Goal: Task Accomplishment & Management: Manage account settings

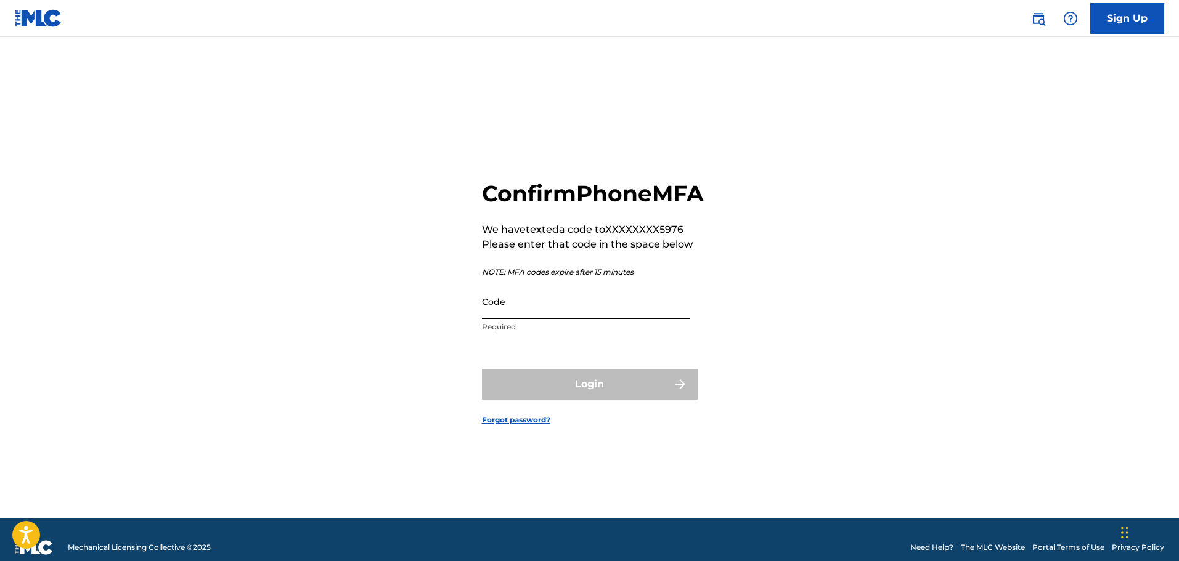
click at [529, 319] on input "Code" at bounding box center [586, 301] width 208 height 35
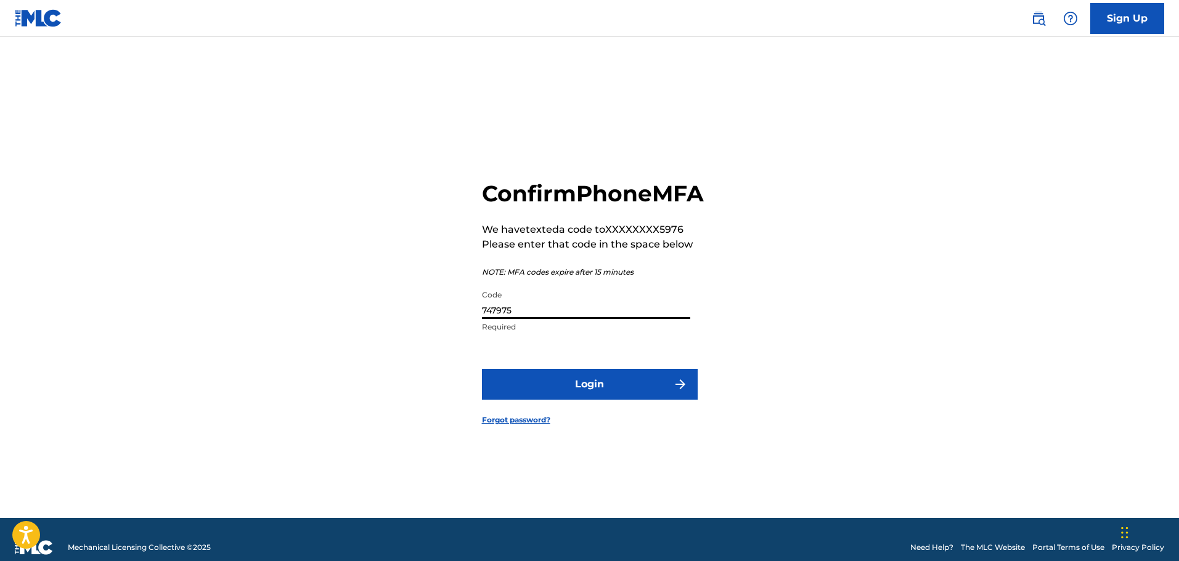
type input "747975"
click at [482, 369] on button "Login" at bounding box center [590, 384] width 216 height 31
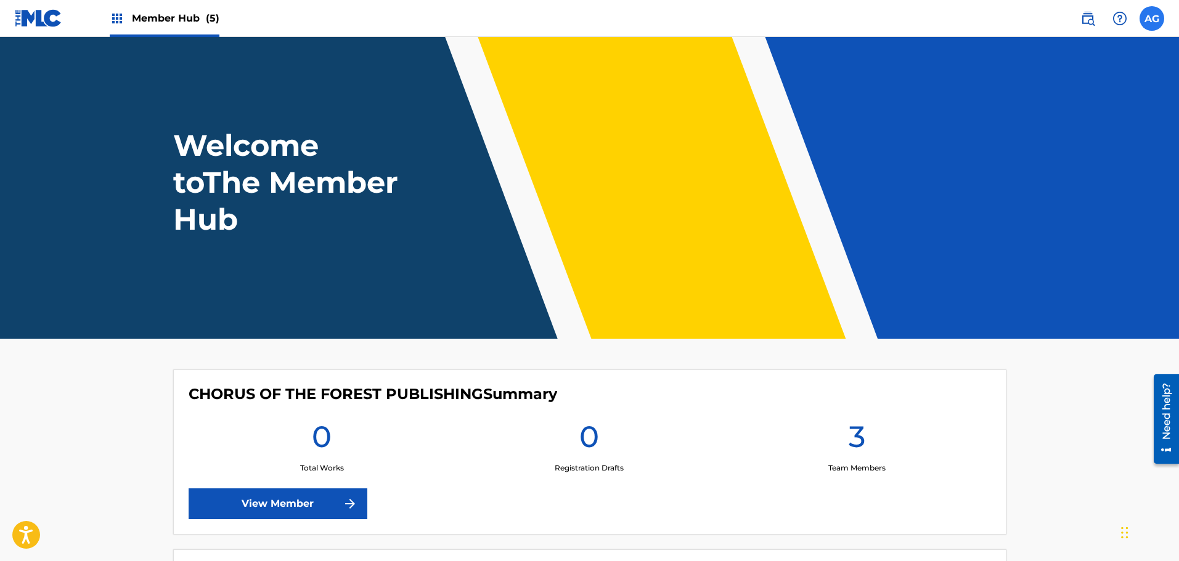
click at [1150, 19] on label at bounding box center [1151, 18] width 25 height 25
click at [1152, 18] on input "[PERSON_NAME] [PERSON_NAME][EMAIL_ADDRESS][DOMAIN_NAME] Notification Preference…" at bounding box center [1152, 18] width 0 height 0
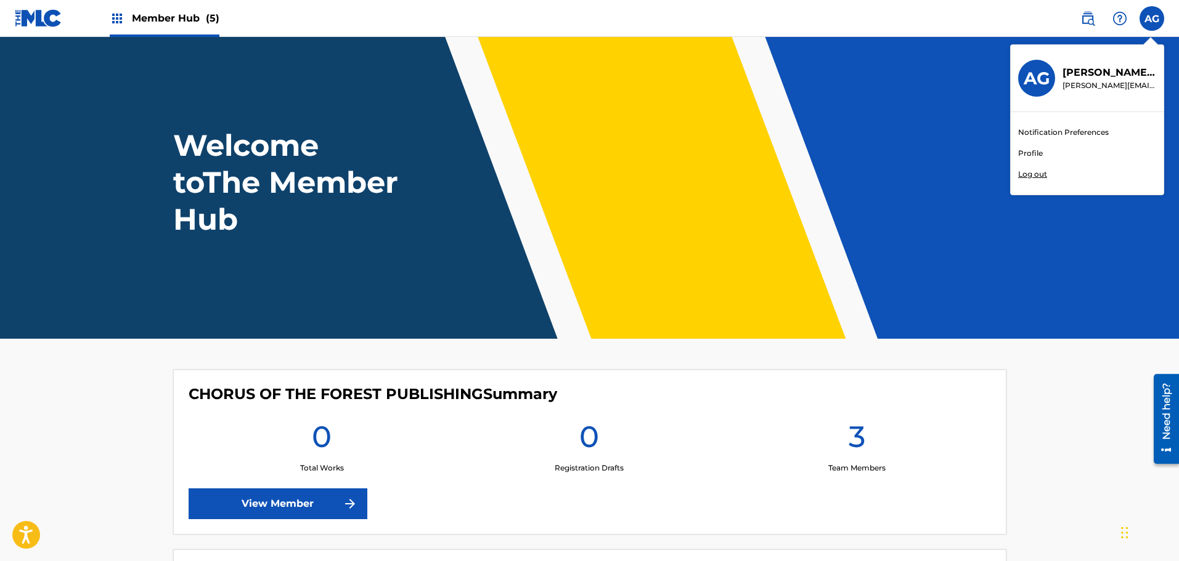
click at [151, 25] on span "Member Hub (5)" at bounding box center [176, 18] width 88 height 14
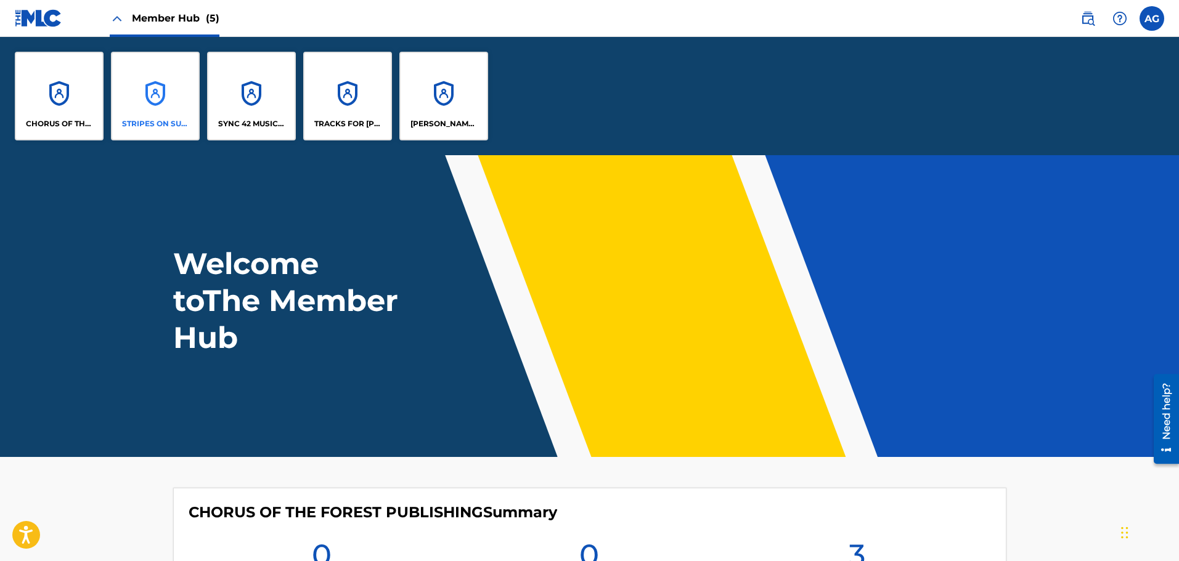
click at [147, 94] on div "STRIPES ON SUNSET" at bounding box center [155, 96] width 89 height 89
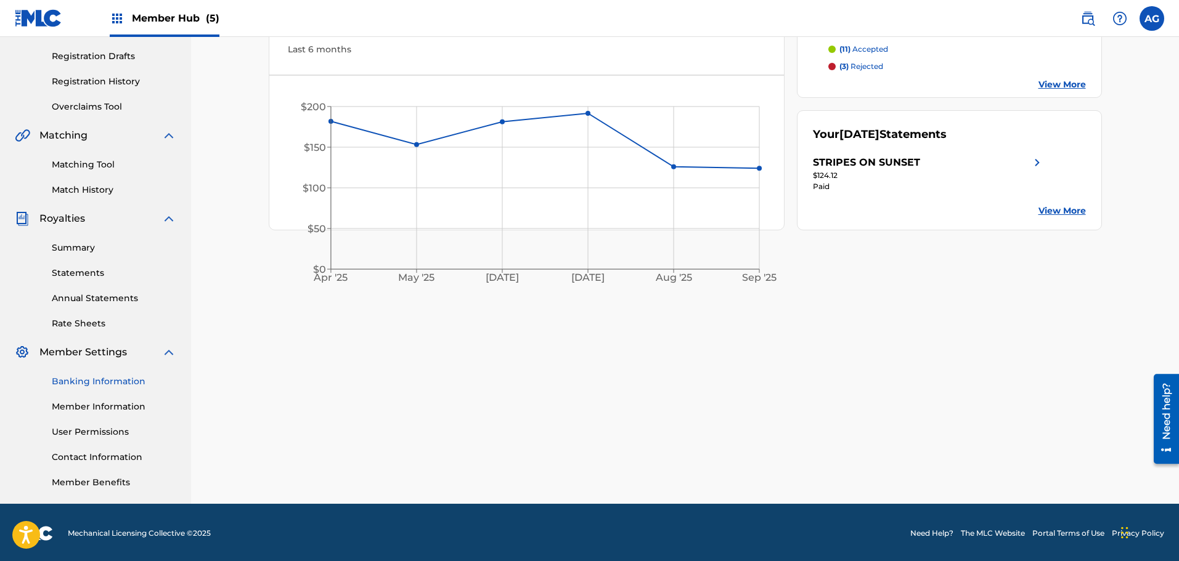
scroll to position [203, 0]
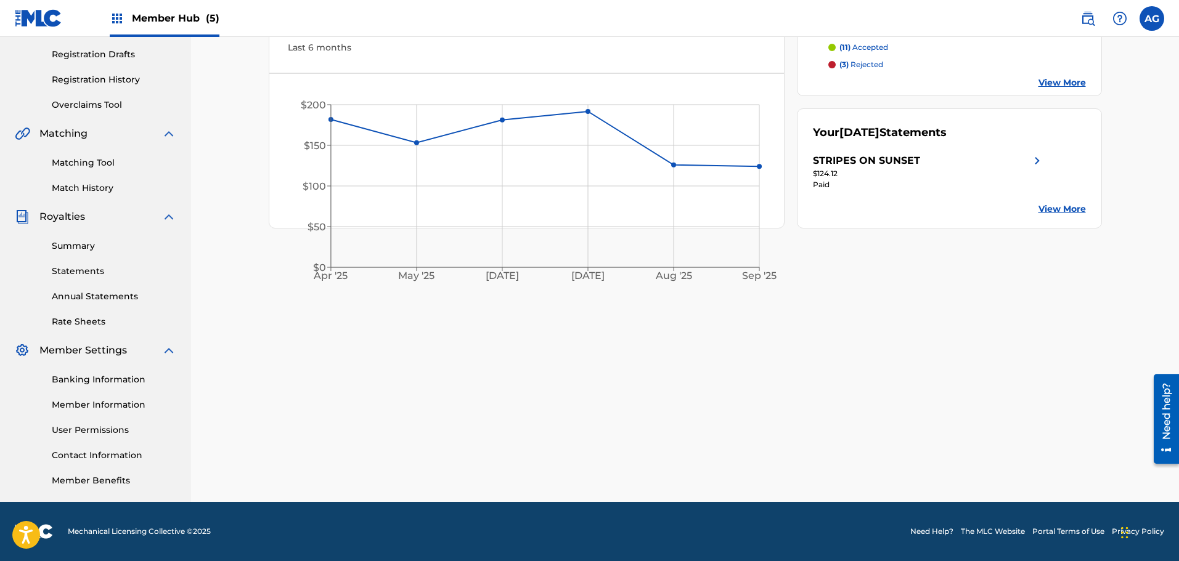
click at [91, 373] on link "Banking Information" at bounding box center [114, 379] width 124 height 13
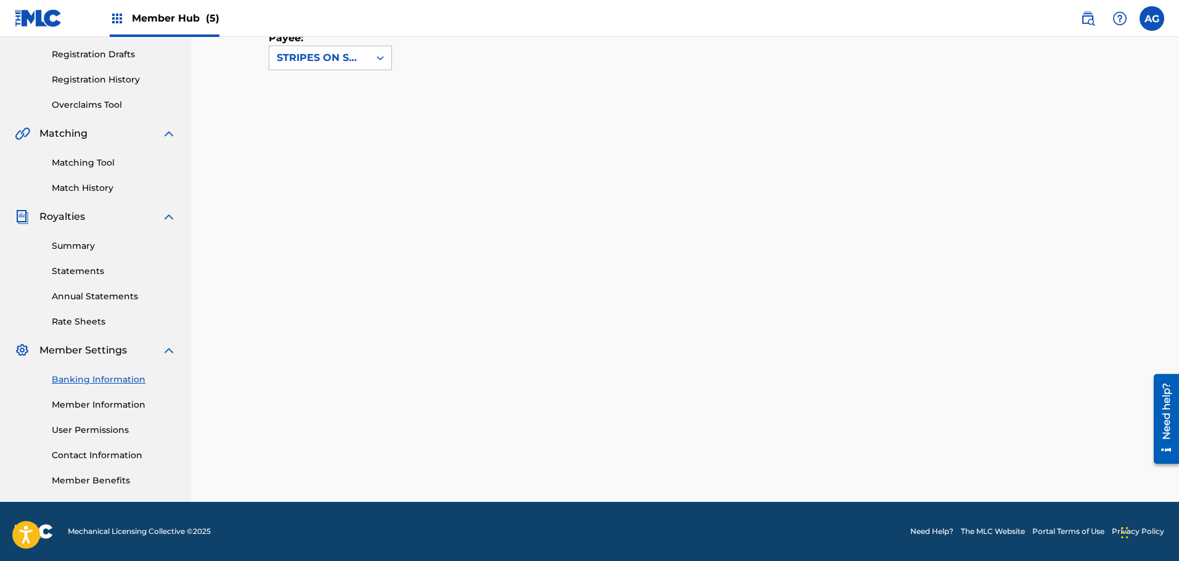
scroll to position [203, 0]
click at [261, 214] on div "Banking and Tax The Banking and Tax tab needs to be fully completed before any …" at bounding box center [685, 183] width 863 height 637
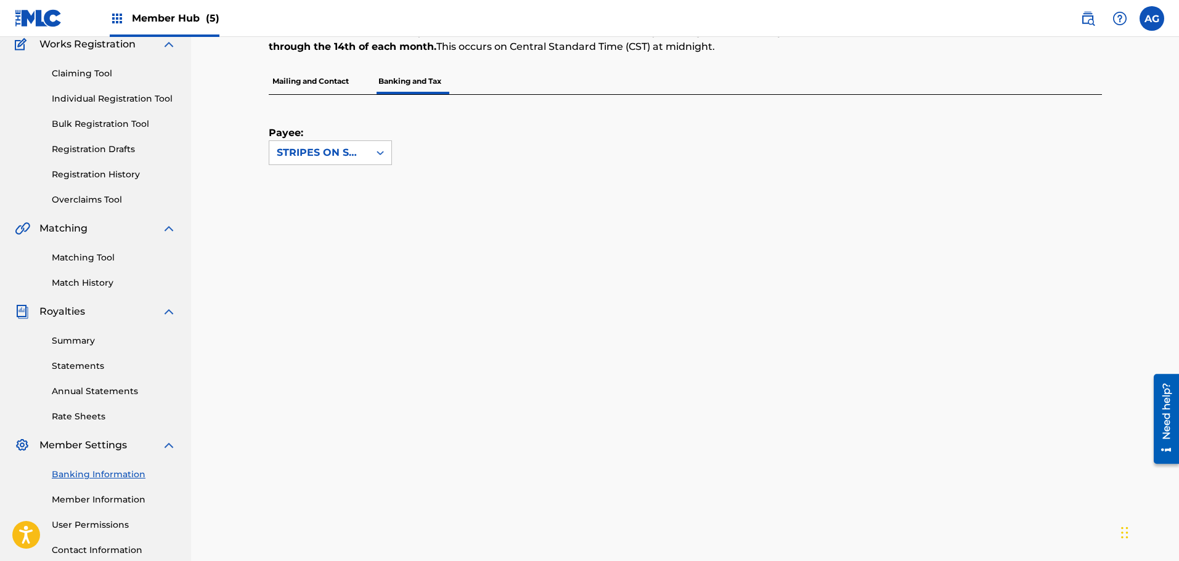
scroll to position [0, 0]
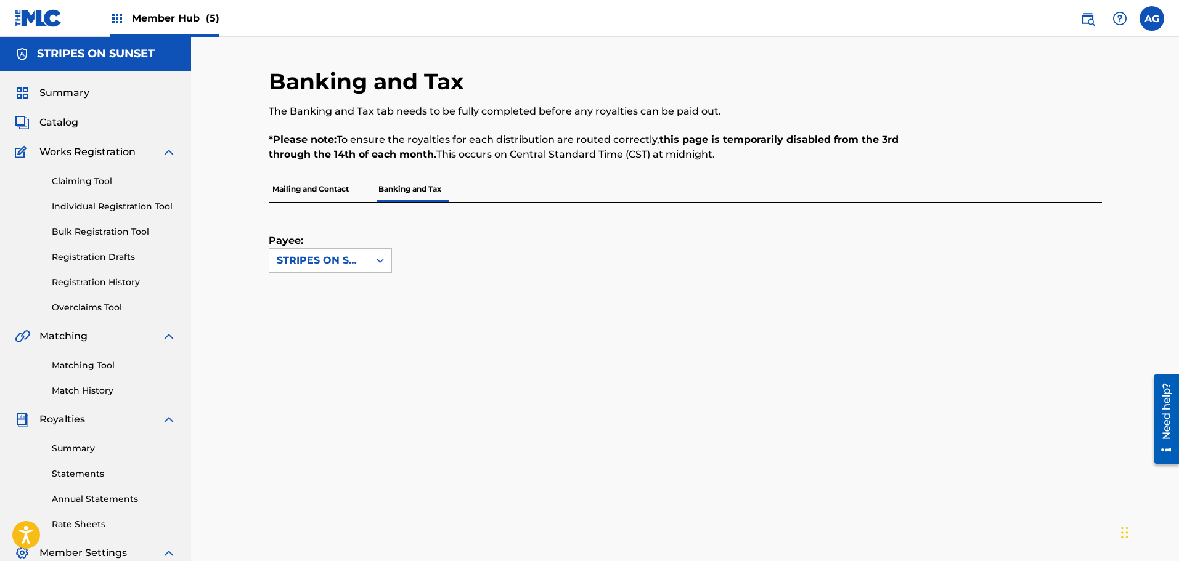
click at [176, 14] on span "Member Hub (5)" at bounding box center [176, 18] width 88 height 14
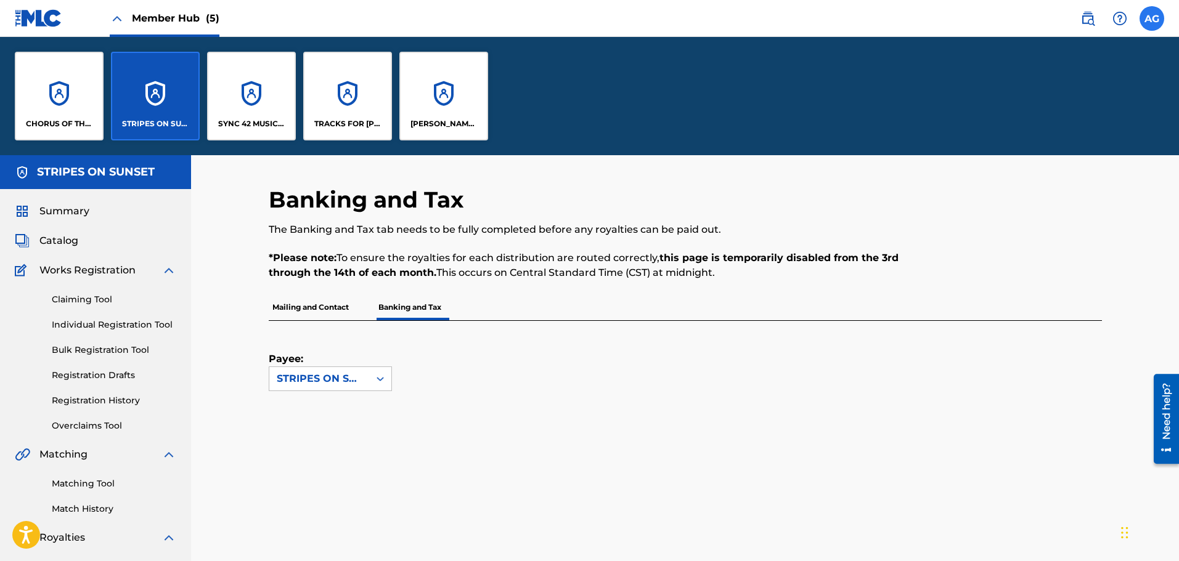
click at [1157, 14] on label at bounding box center [1151, 18] width 25 height 25
click at [1152, 18] on input "[PERSON_NAME] [PERSON_NAME][EMAIL_ADDRESS][DOMAIN_NAME] Notification Preference…" at bounding box center [1152, 18] width 0 height 0
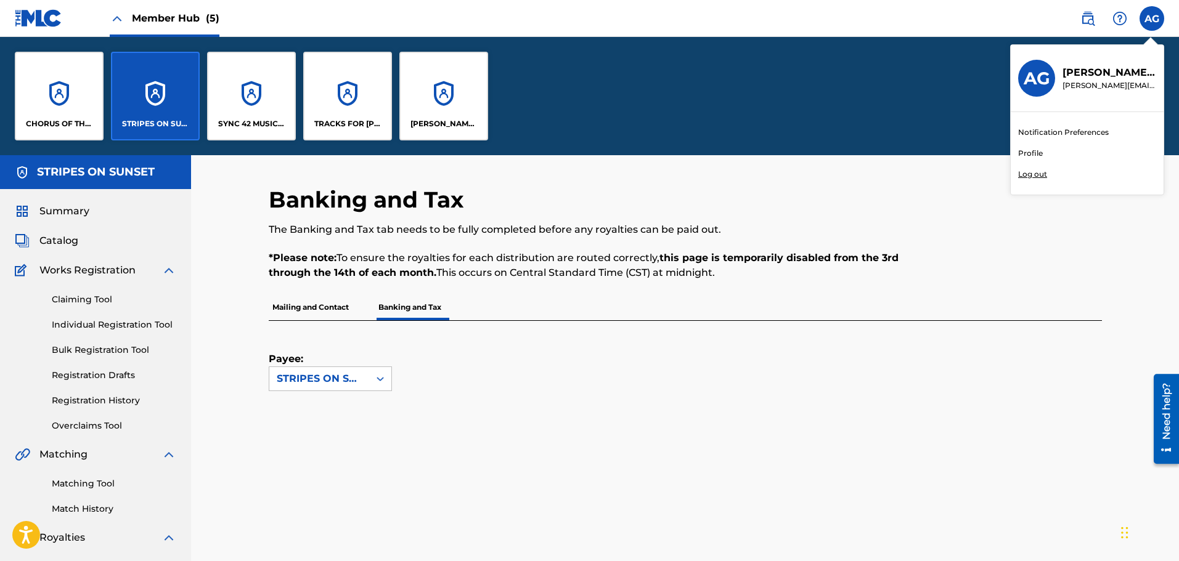
click at [1038, 174] on p "Log out" at bounding box center [1032, 174] width 29 height 11
click at [1152, 18] on input "[PERSON_NAME] [PERSON_NAME][EMAIL_ADDRESS][DOMAIN_NAME] Notification Preference…" at bounding box center [1152, 18] width 0 height 0
